Goal: Find contact information: Find contact information

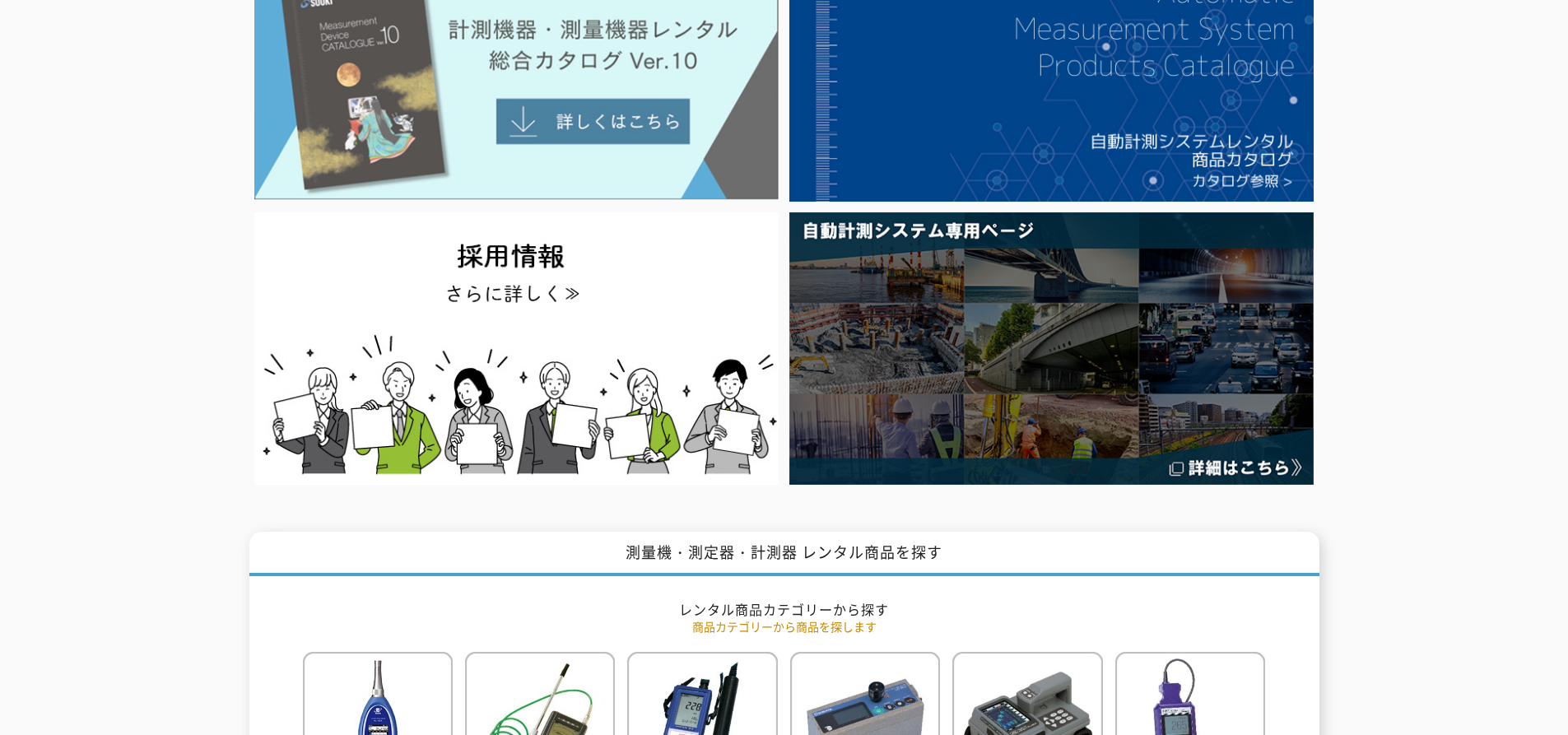
scroll to position [1, 0]
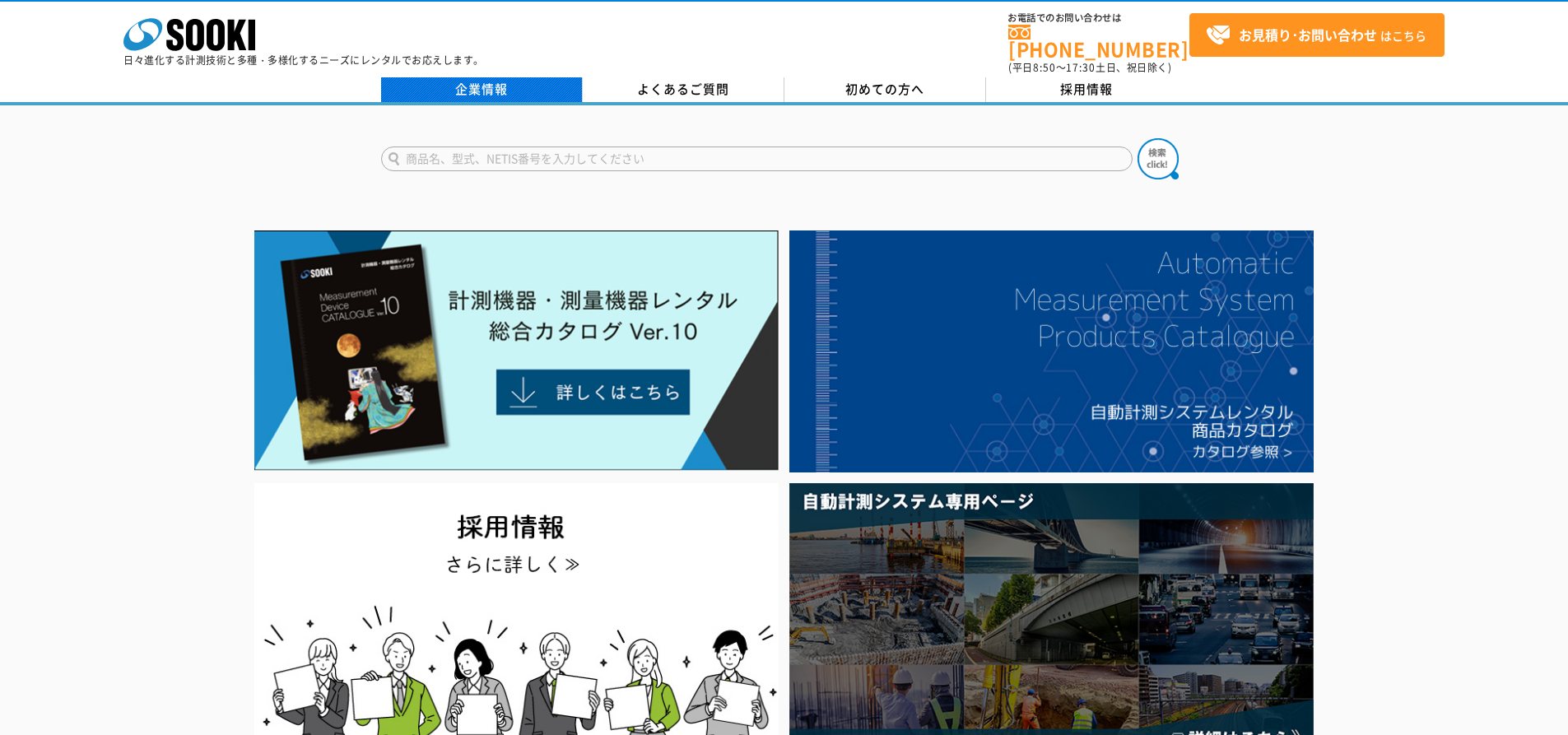
click at [462, 77] on link "企業情報" at bounding box center [482, 89] width 202 height 25
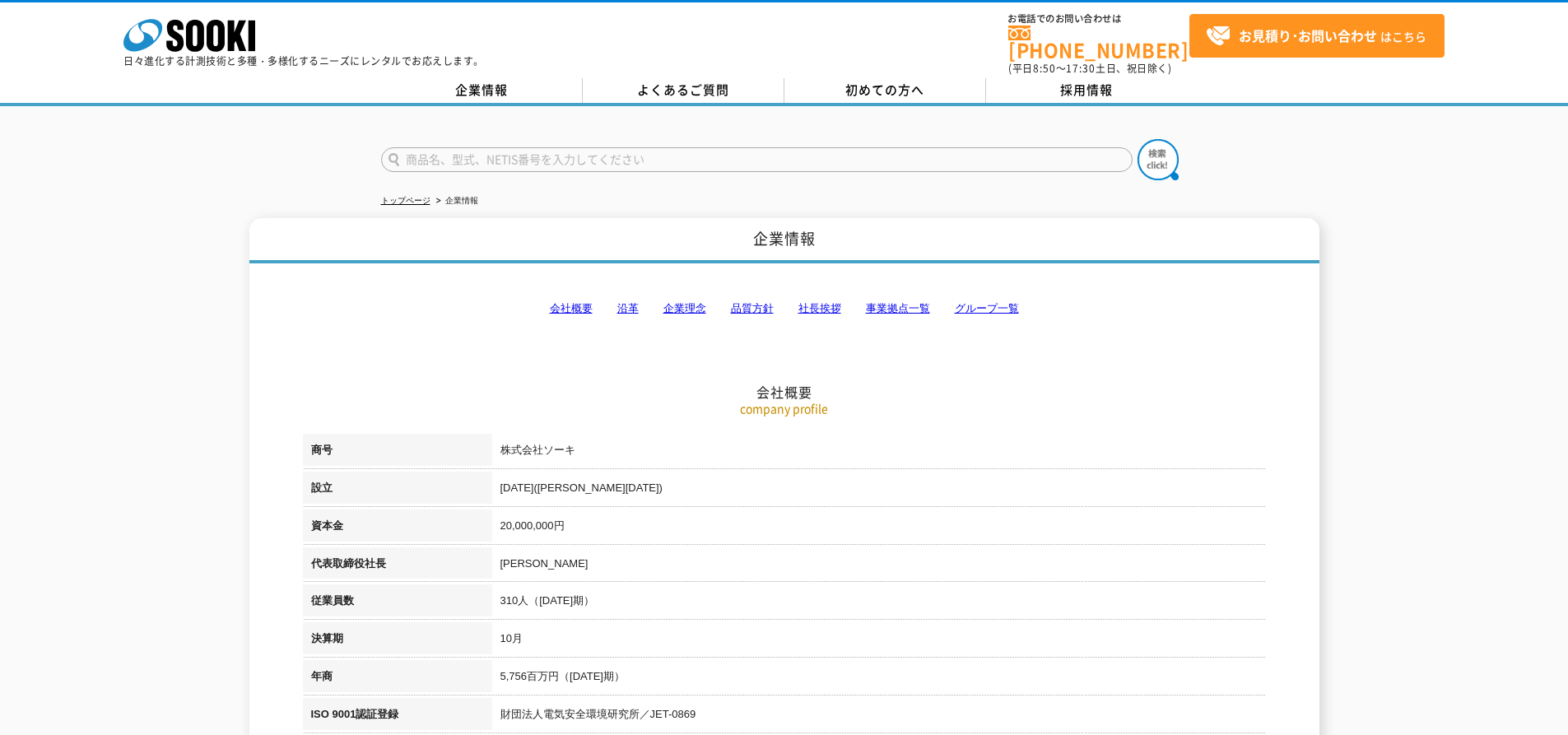
click at [907, 302] on link "事業拠点一覧" at bounding box center [897, 308] width 64 height 12
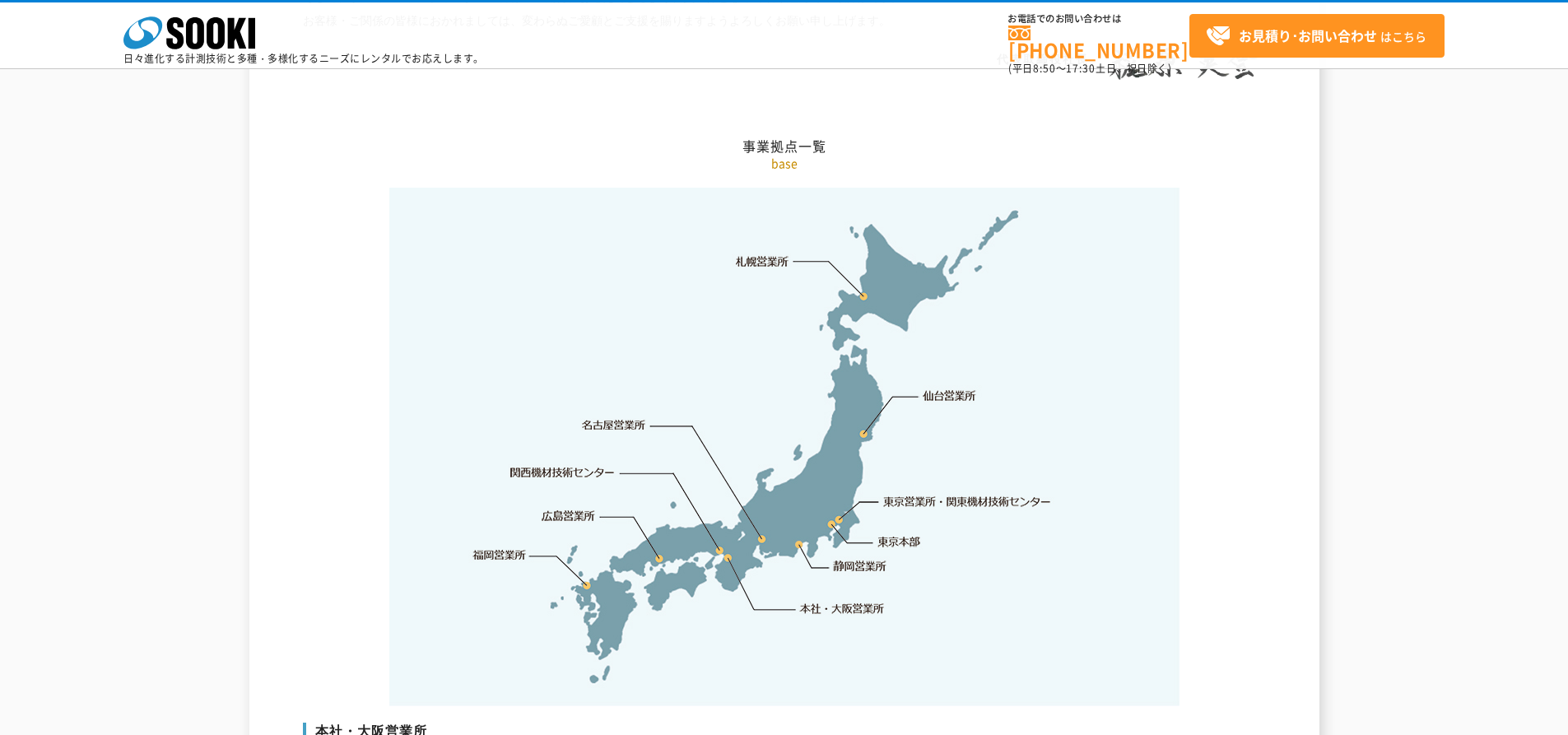
scroll to position [3305, 0]
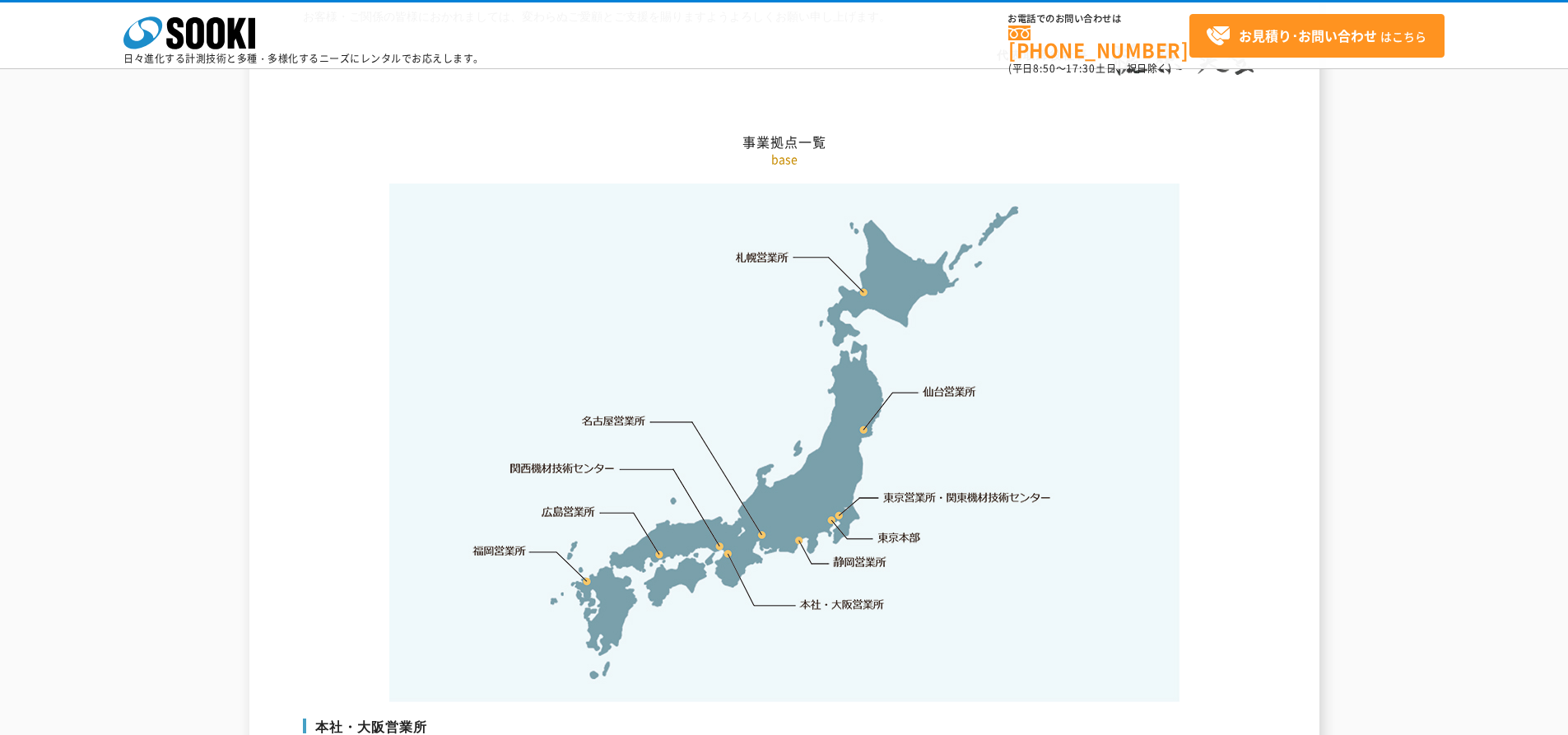
click at [948, 383] on link "仙台営業所" at bounding box center [949, 391] width 53 height 17
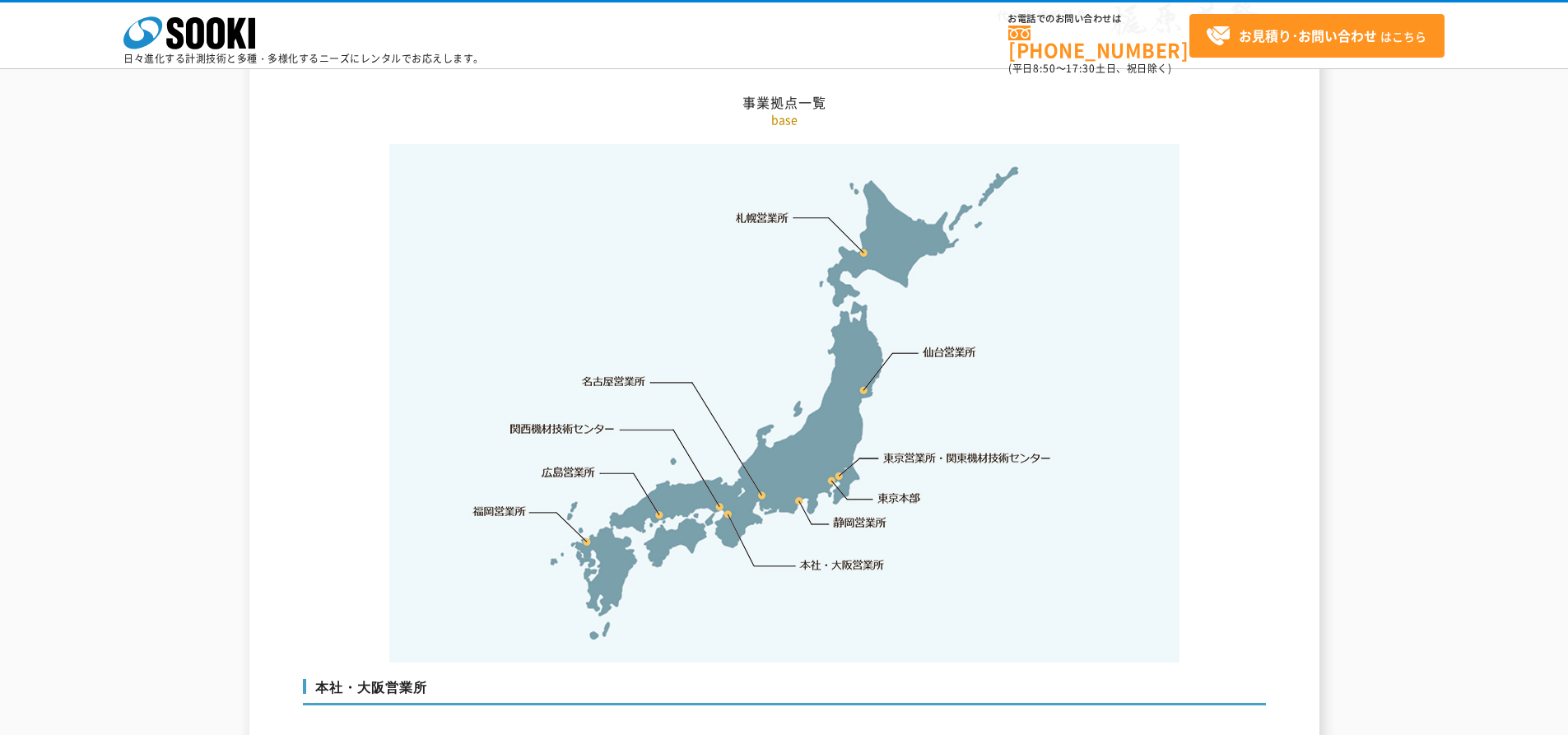
scroll to position [3351, 0]
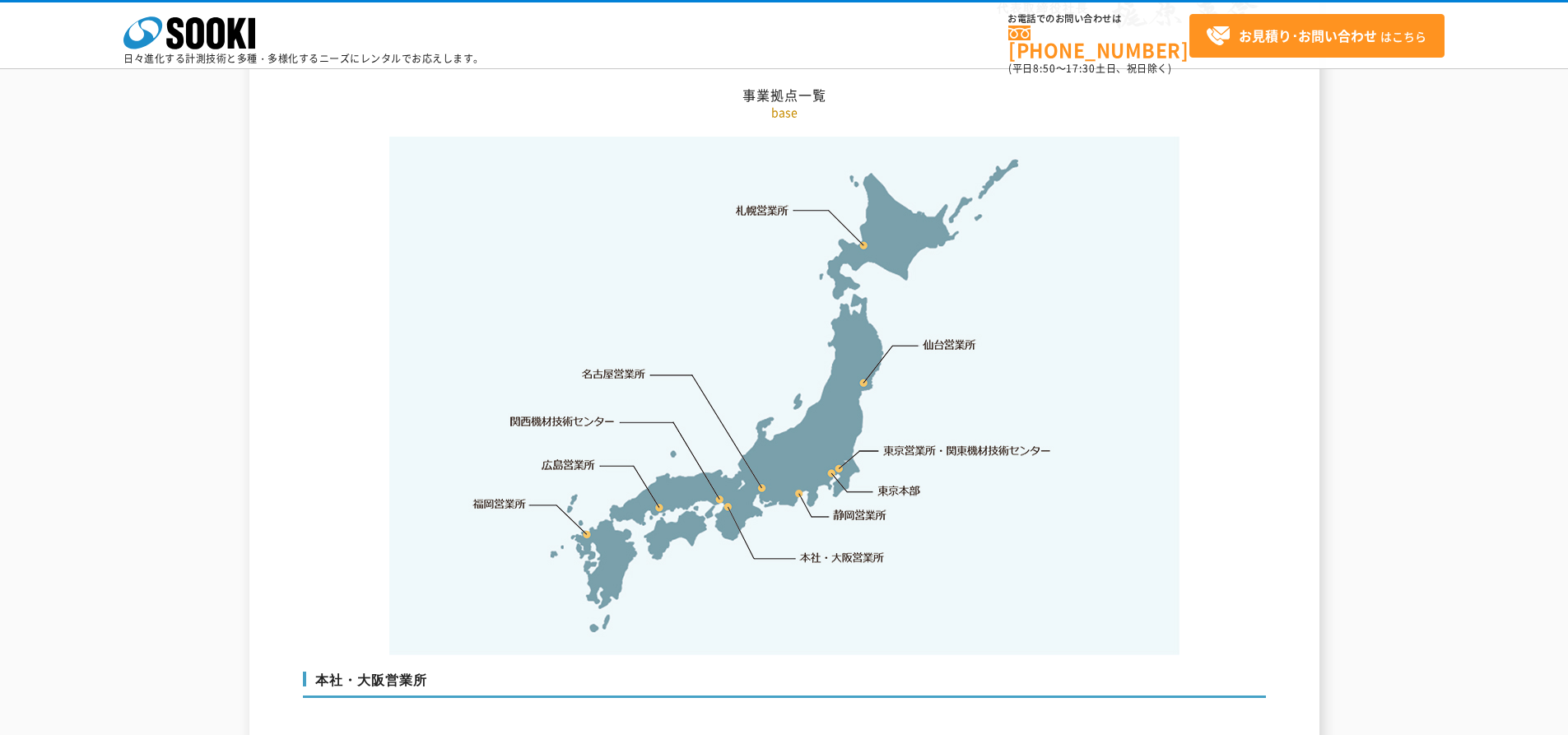
click at [943, 337] on link "仙台営業所" at bounding box center [949, 345] width 53 height 17
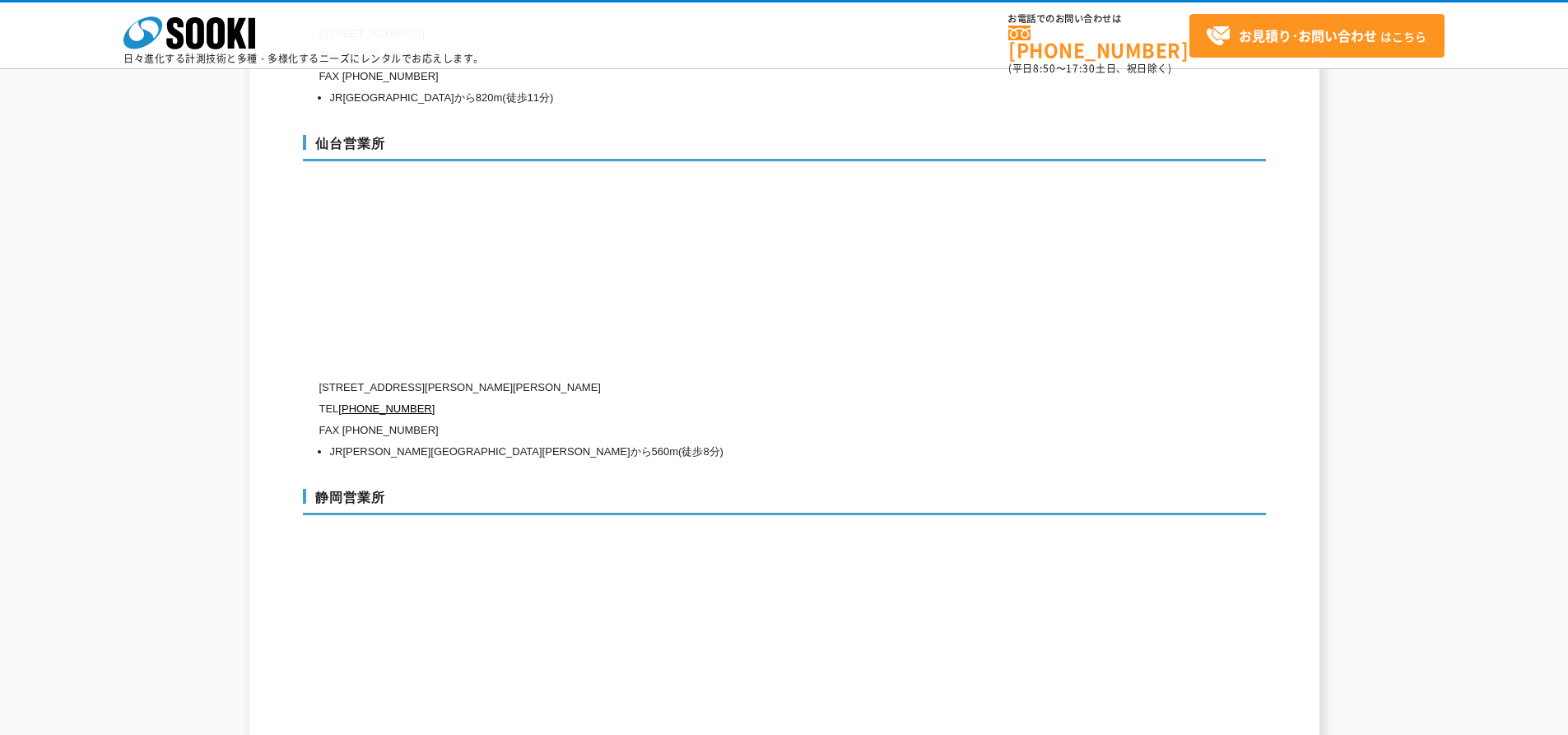
scroll to position [4997, 0]
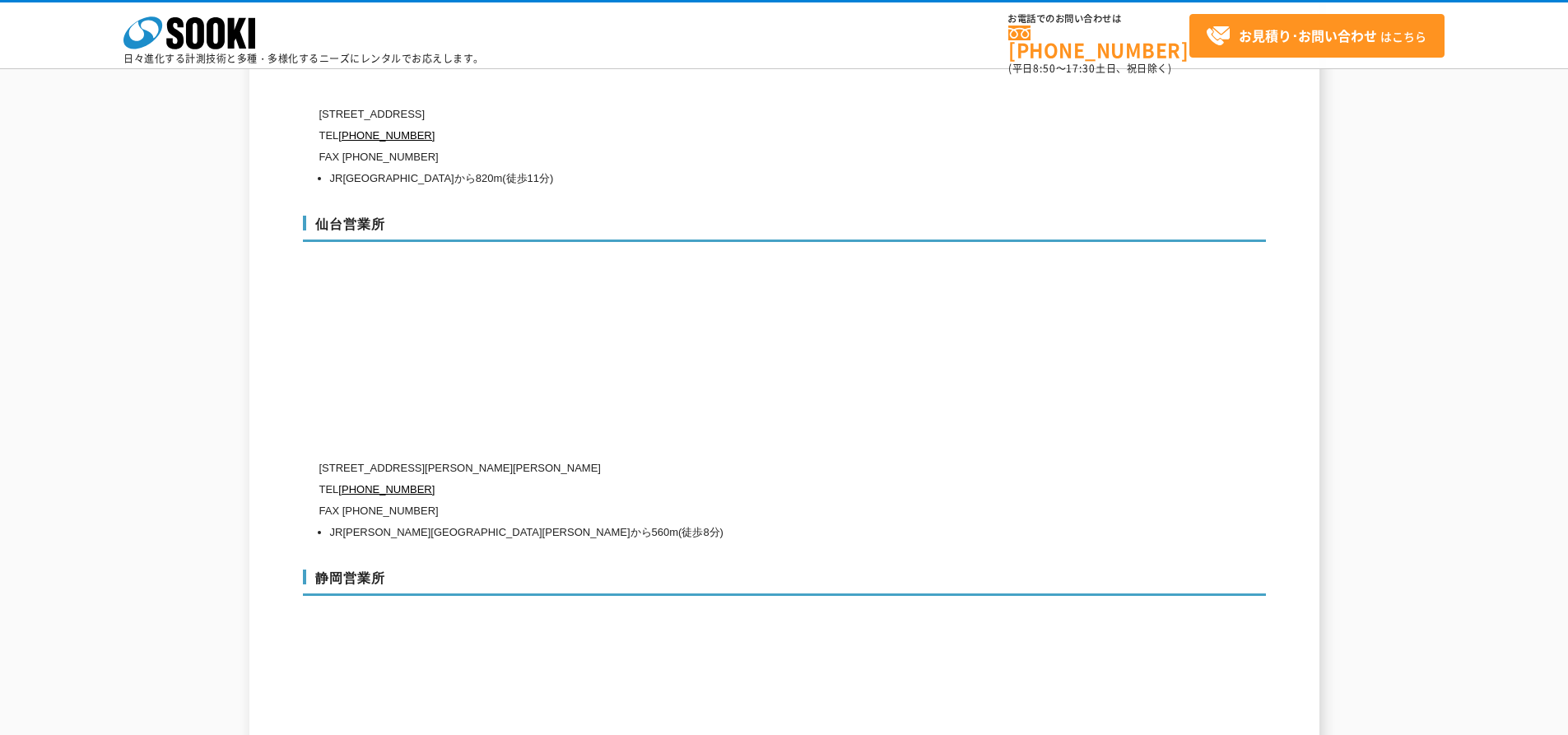
drag, startPoint x: 300, startPoint y: 29, endPoint x: 279, endPoint y: 39, distance: 23.3
click at [125, 32] on div "株式会社 ソーキ spMenu 日々進化する計測技術と多種・多様化するニーズにレンタルでお応えします。" at bounding box center [303, 36] width 361 height 55
drag, startPoint x: 423, startPoint y: 475, endPoint x: 344, endPoint y: 478, distance: 79.1
click at [344, 500] on p "FAX (022)786-9334" at bounding box center [714, 511] width 790 height 22
copy p "(022)786-9334"
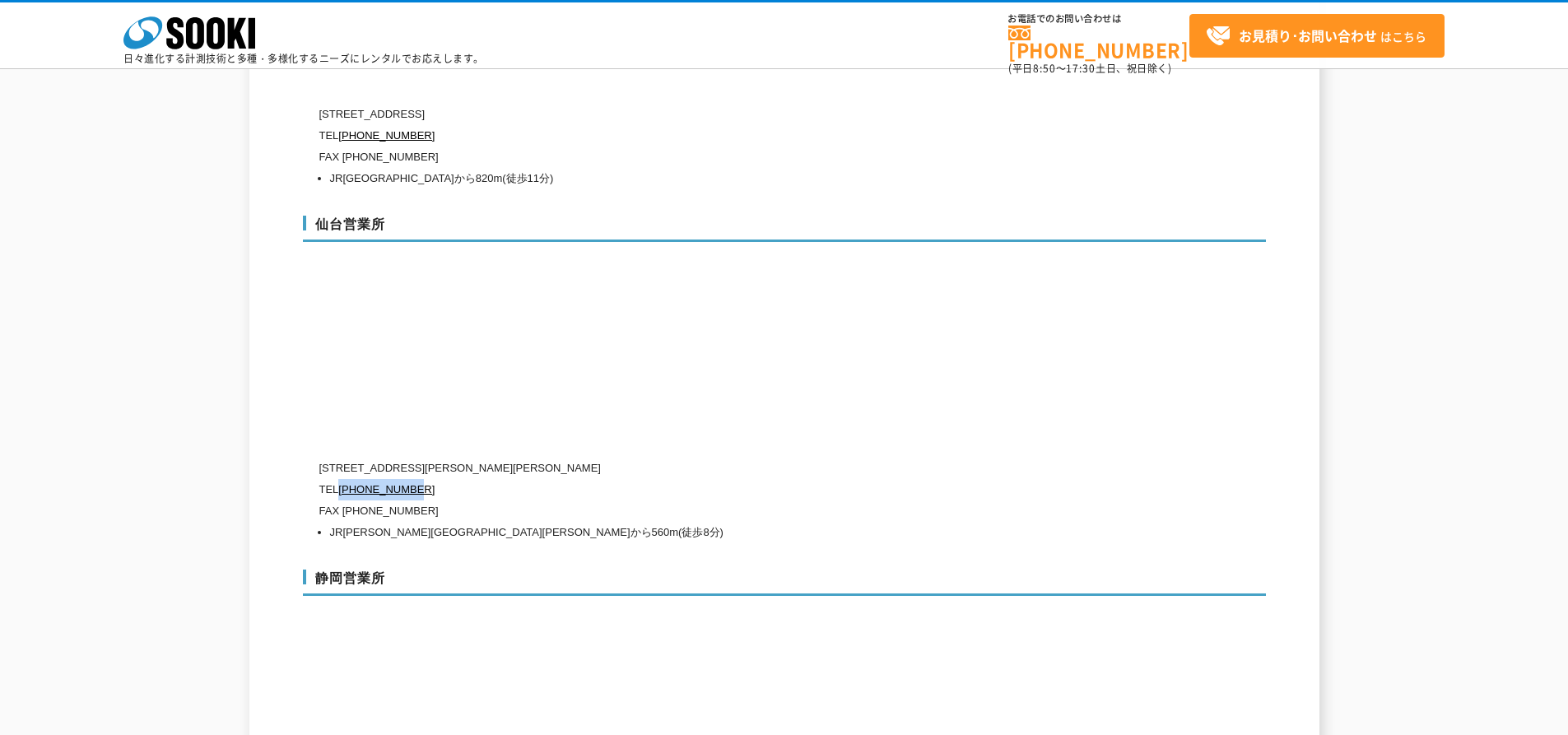
drag, startPoint x: 435, startPoint y: 453, endPoint x: 354, endPoint y: 465, distance: 81.9
click at [350, 479] on p "TEL 0120-856-993" at bounding box center [714, 490] width 790 height 22
click at [490, 479] on p "TEL 0120-856-993" at bounding box center [714, 490] width 790 height 22
drag, startPoint x: 474, startPoint y: 450, endPoint x: 344, endPoint y: 455, distance: 130.1
click at [344, 479] on p "TEL 0120-856-993" at bounding box center [714, 490] width 790 height 22
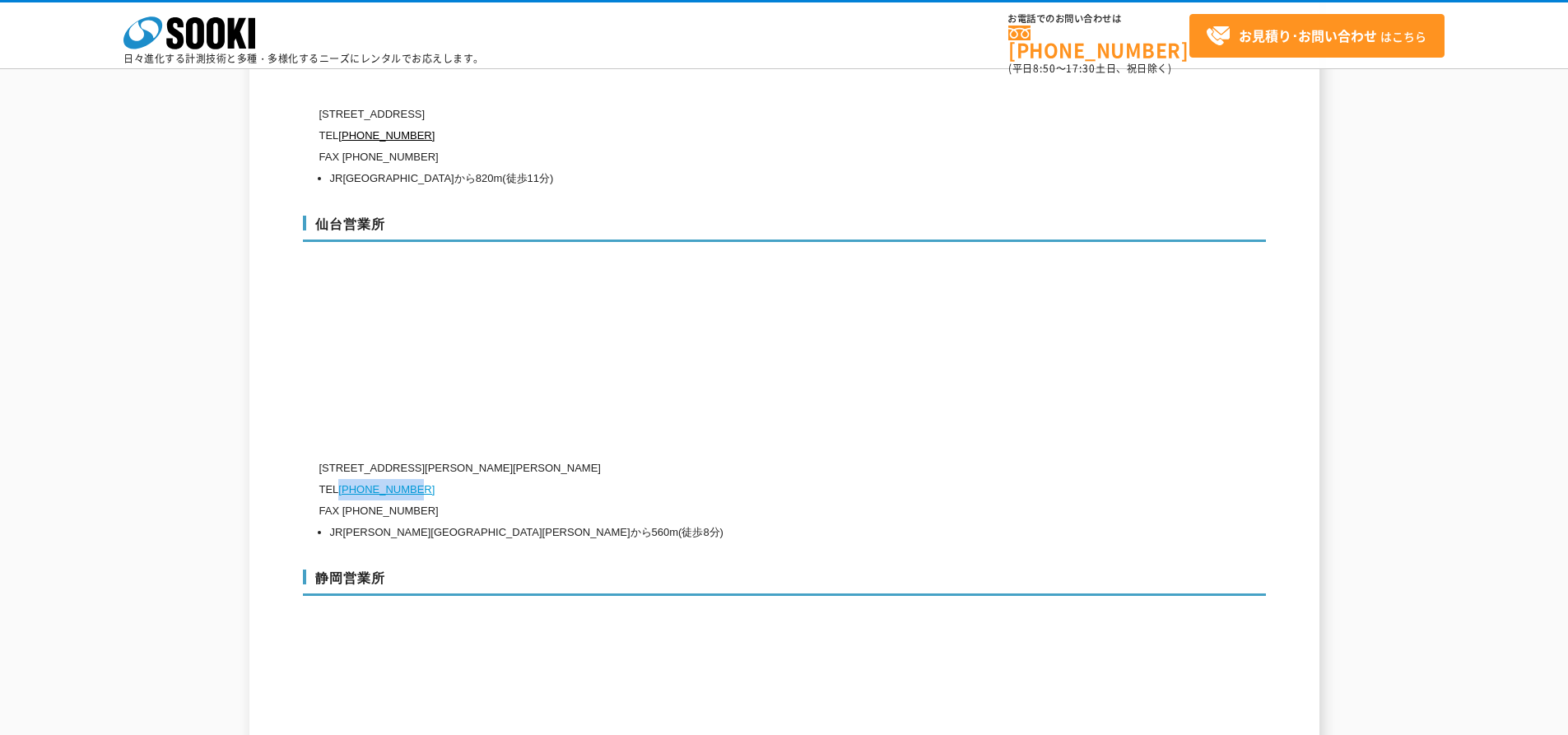
copy link "0120-856-993"
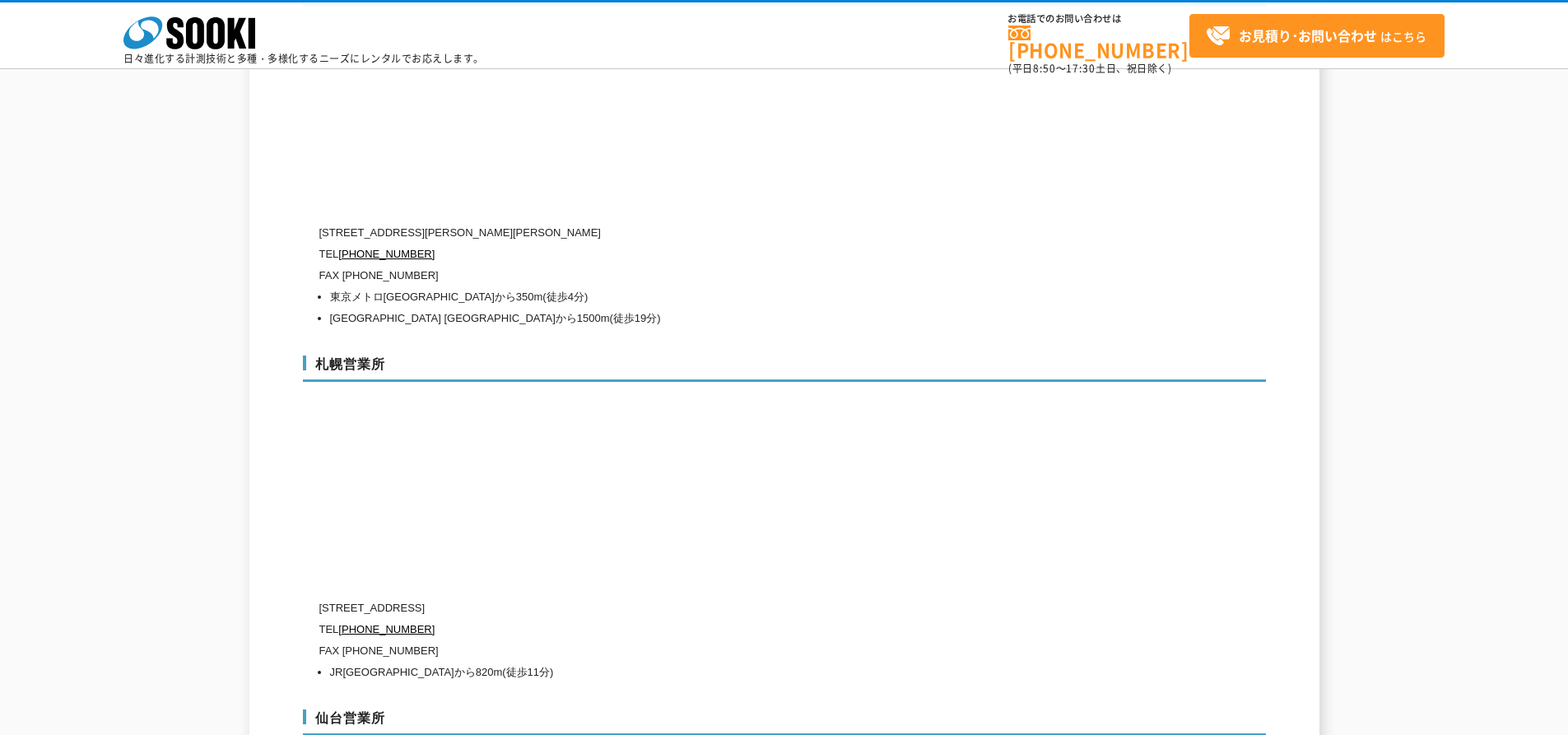
scroll to position [4668, 0]
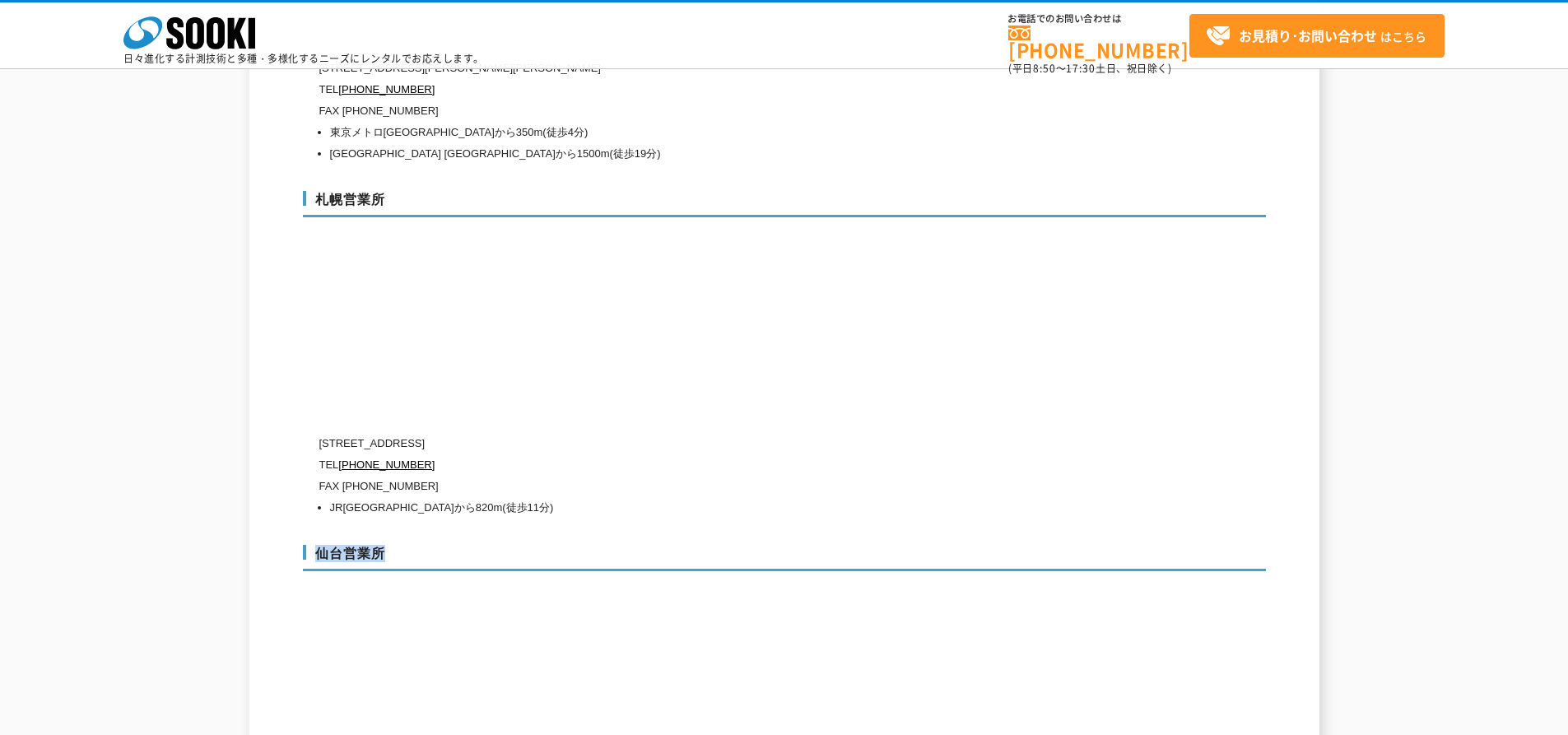
drag, startPoint x: 436, startPoint y: 512, endPoint x: 302, endPoint y: 516, distance: 134.1
click at [302, 544] on h3 "仙台営業所" at bounding box center [784, 557] width 962 height 27
copy h3 "仙台営業所"
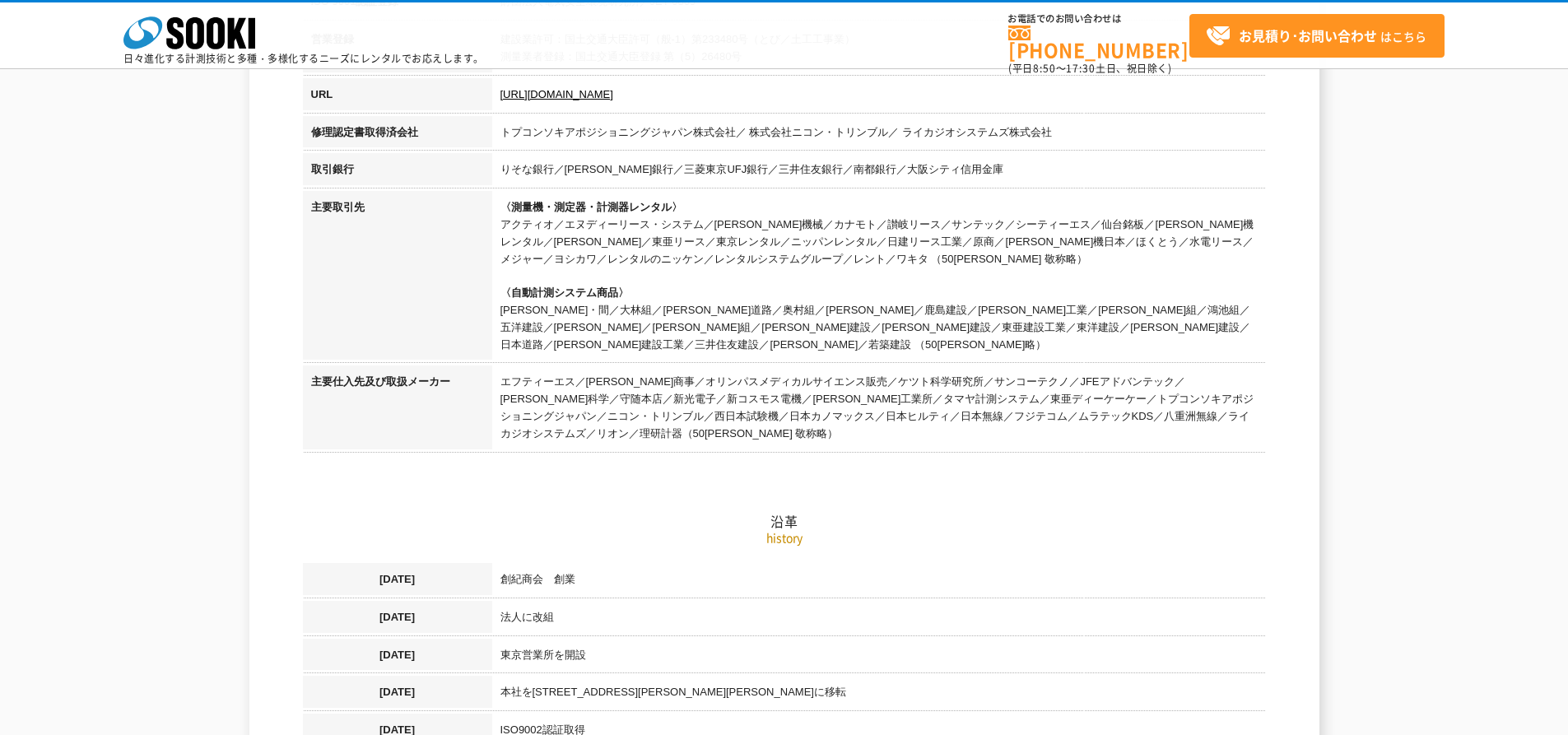
scroll to position [0, 0]
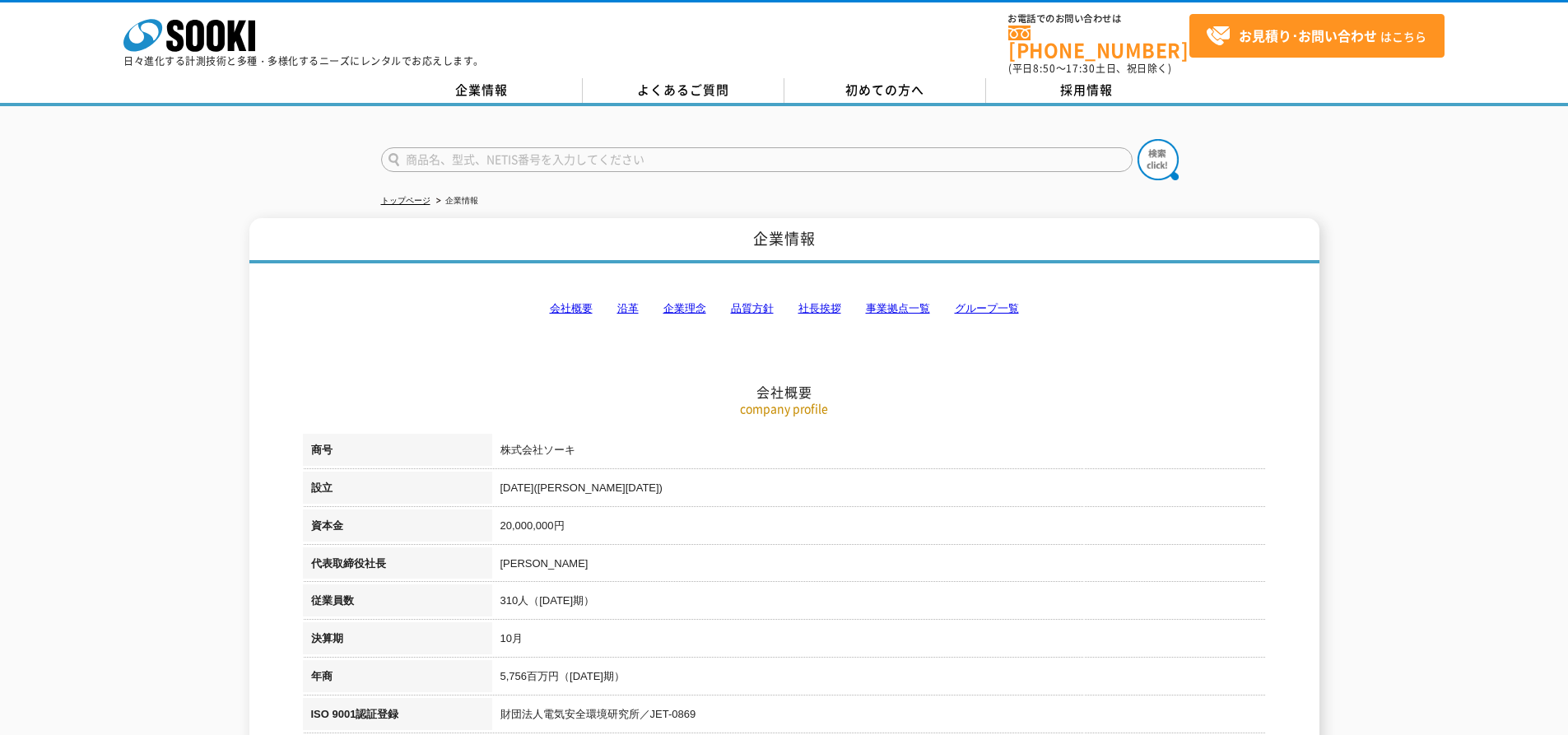
click at [605, 441] on td "株式会社ソーキ" at bounding box center [878, 452] width 774 height 38
click at [598, 442] on td "株式会社ソーキ" at bounding box center [878, 452] width 774 height 38
drag, startPoint x: 531, startPoint y: 439, endPoint x: 494, endPoint y: 438, distance: 37.0
click at [494, 438] on td "株式会社ソーキ" at bounding box center [878, 452] width 774 height 38
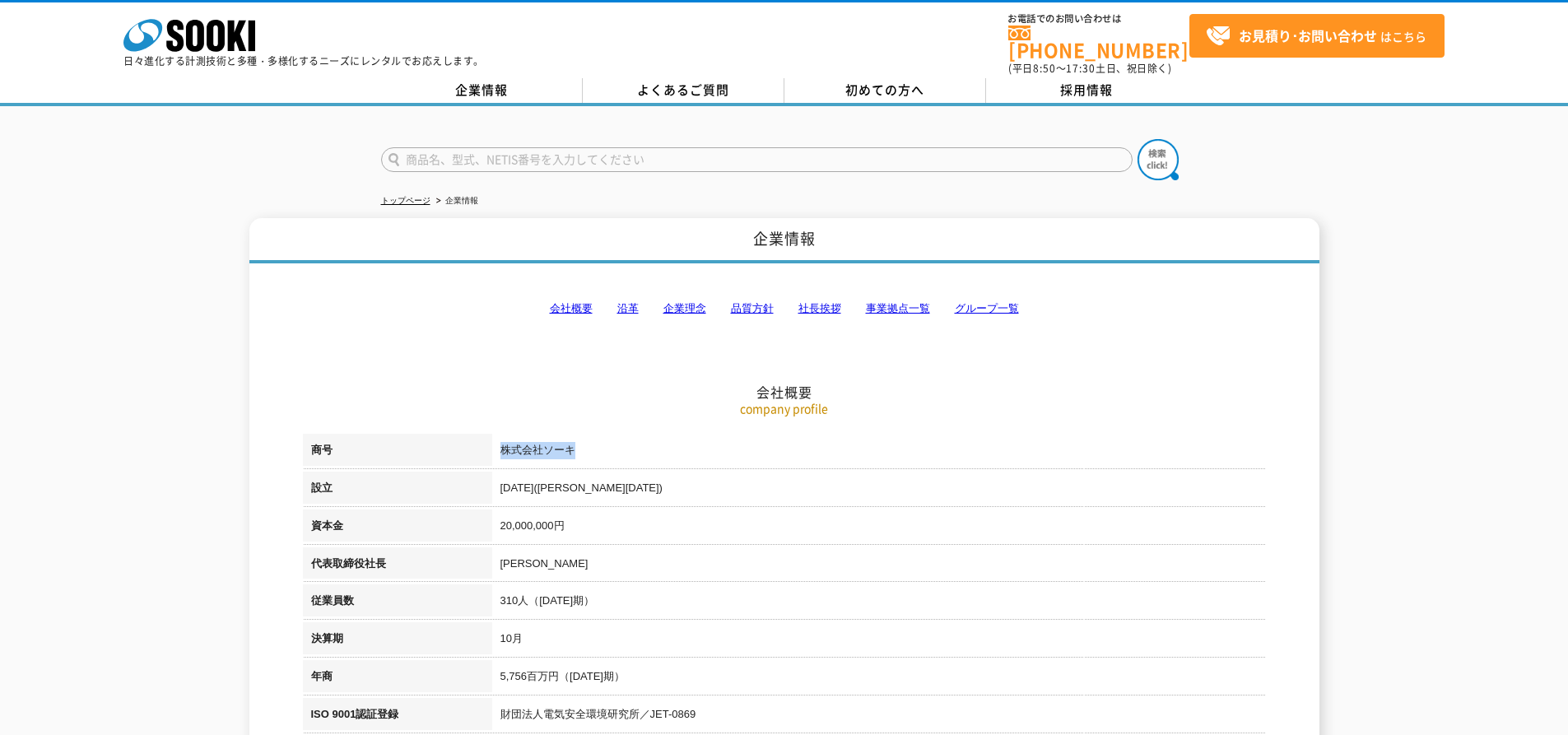
copy td "株式会社ソーキ"
drag, startPoint x: 900, startPoint y: 297, endPoint x: 923, endPoint y: 311, distance: 26.9
click at [900, 302] on link "事業拠点一覧" at bounding box center [897, 308] width 64 height 12
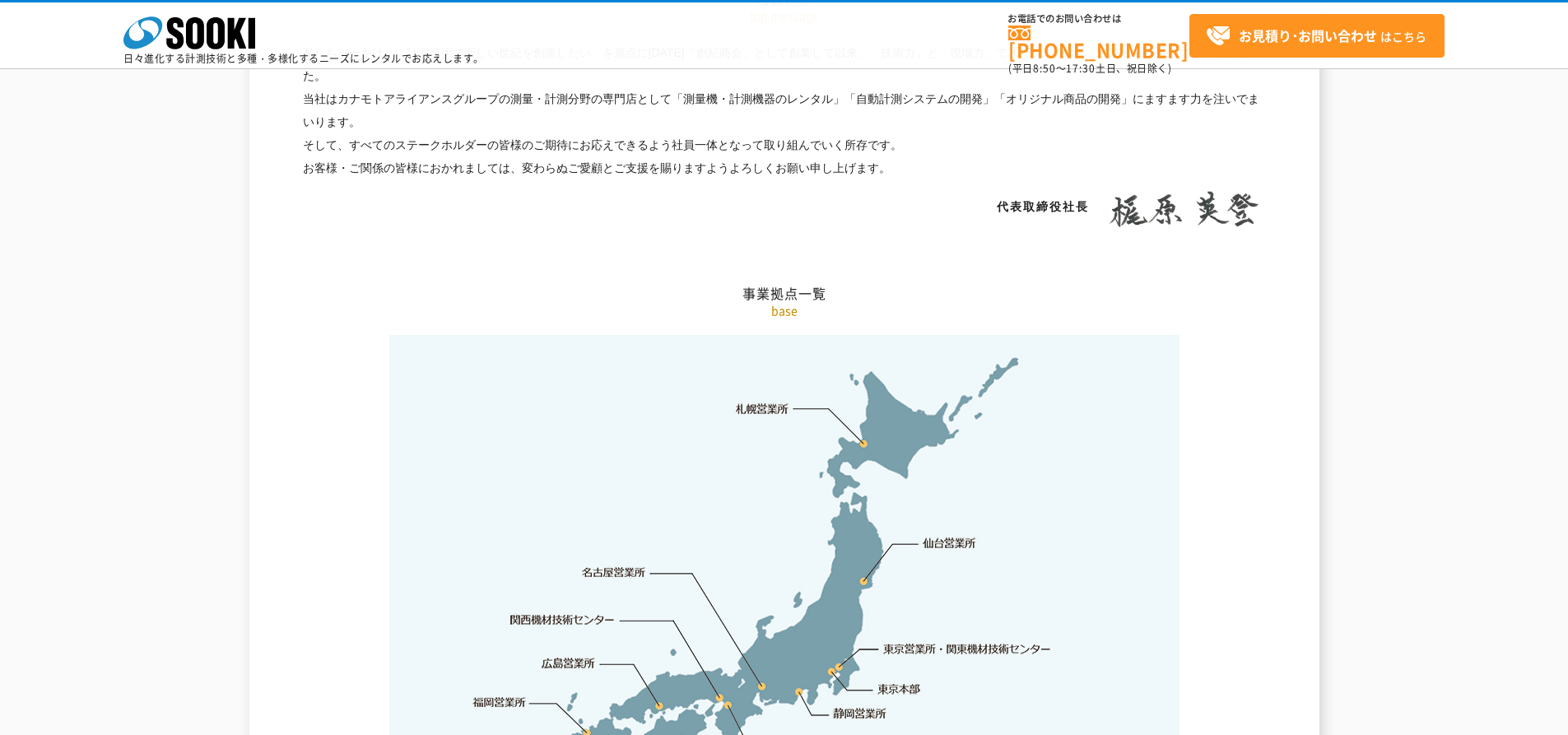
scroll to position [3305, 0]
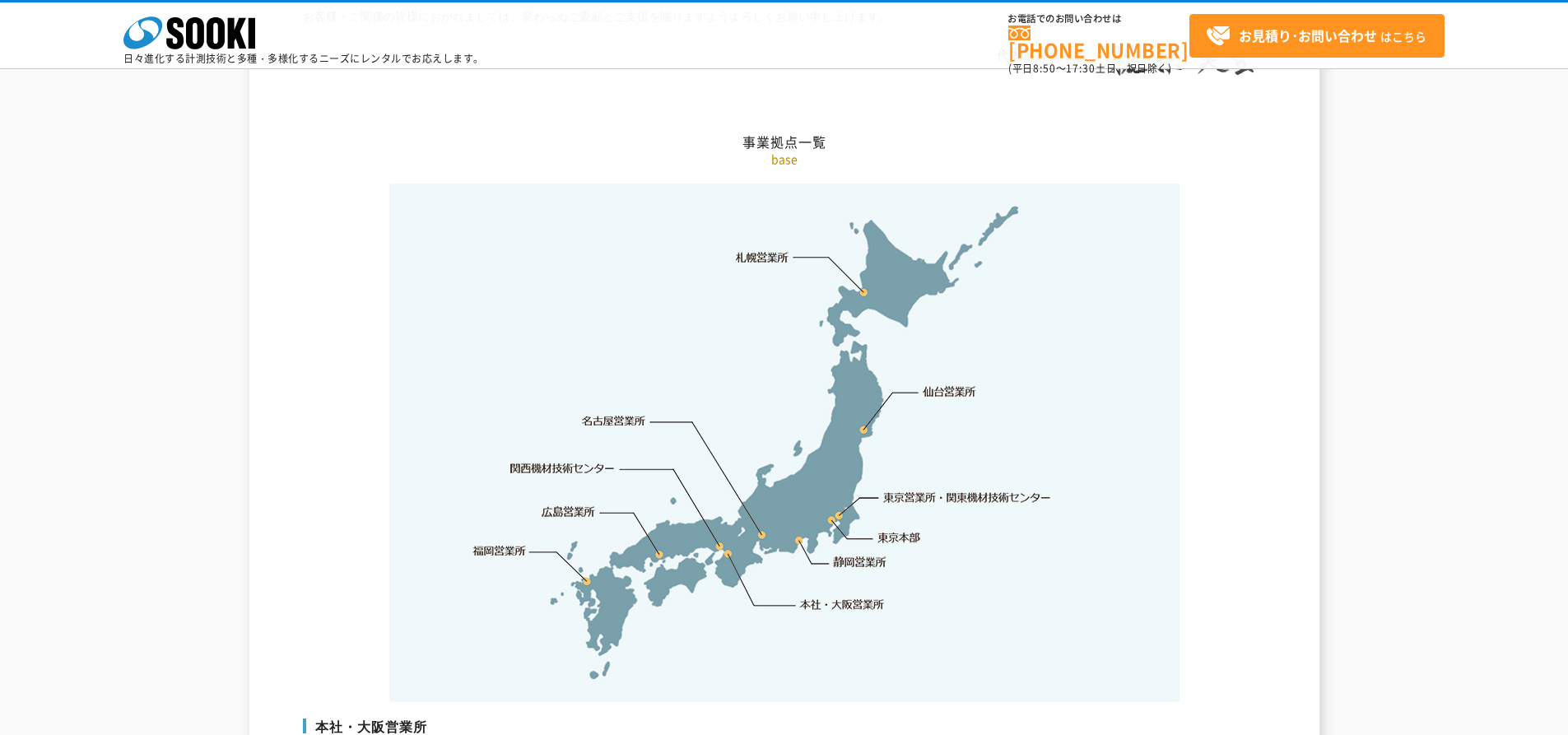
click at [957, 383] on link "仙台営業所" at bounding box center [949, 391] width 53 height 17
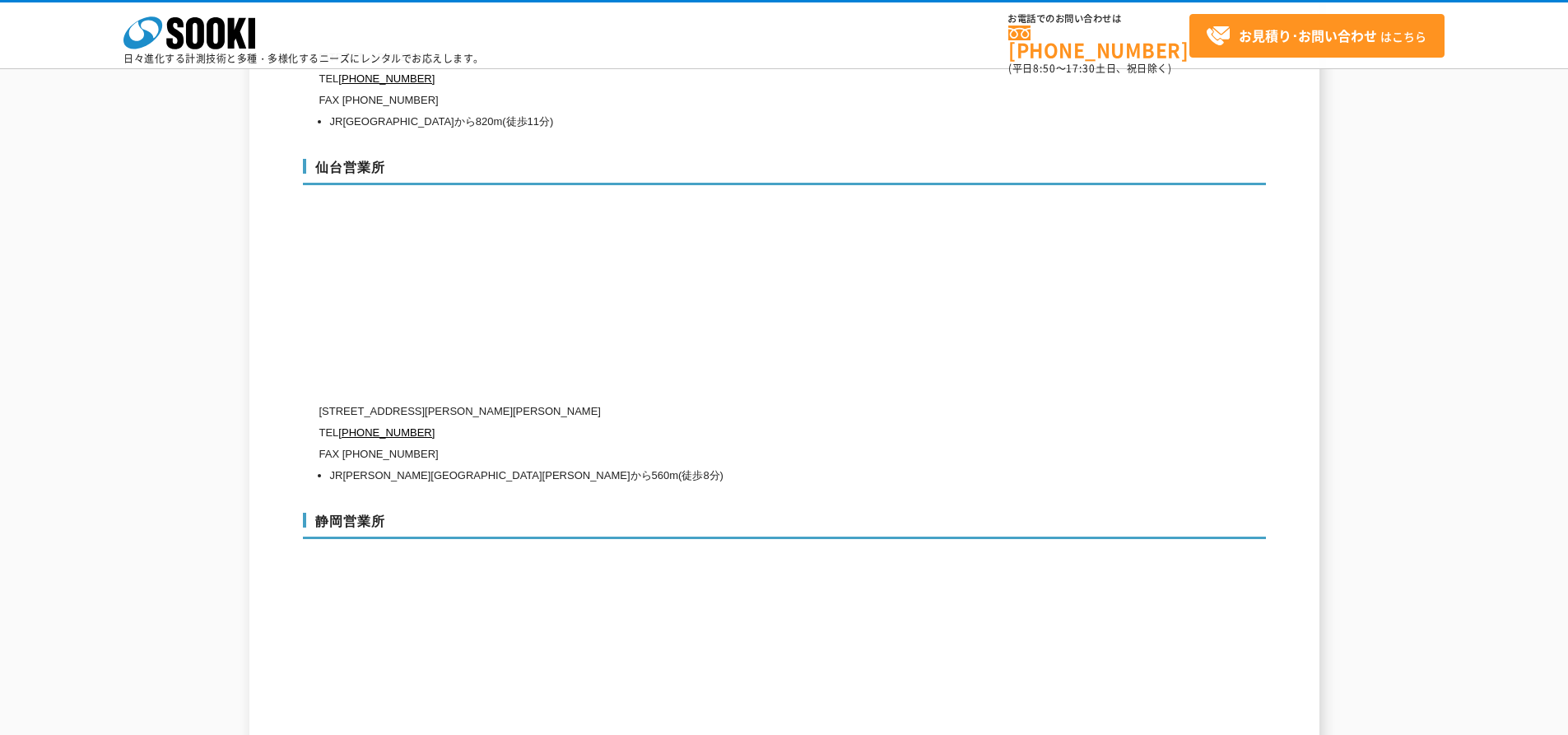
scroll to position [5162, 0]
